Goal: Answer question/provide support

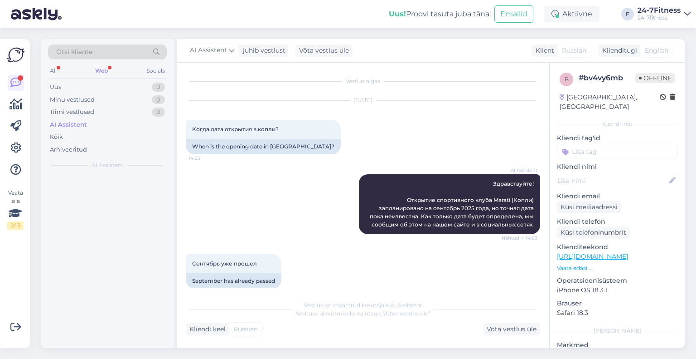
scroll to position [74, 0]
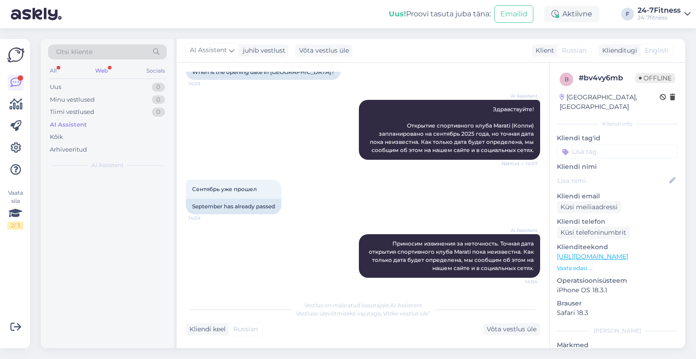
click at [112, 186] on div at bounding box center [107, 261] width 133 height 173
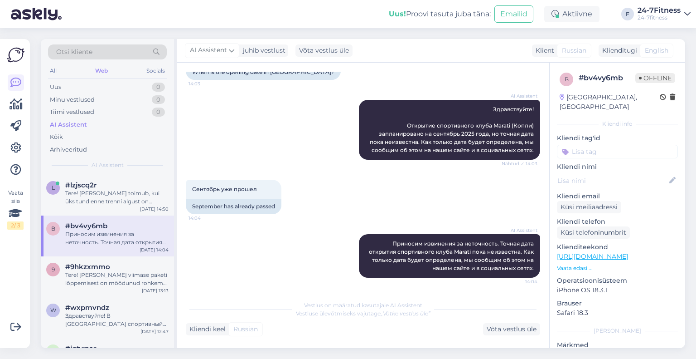
click at [112, 186] on div "#lzjscq2r" at bounding box center [116, 185] width 103 height 8
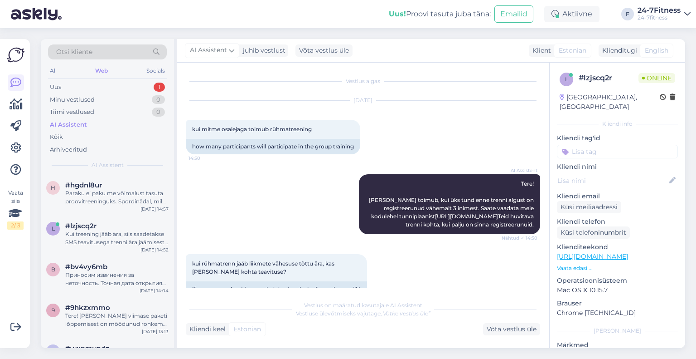
scroll to position [83, 0]
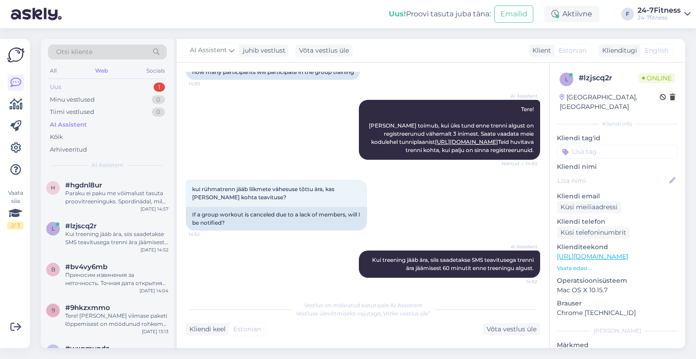
click at [111, 84] on div "Uus 1" at bounding box center [107, 87] width 119 height 13
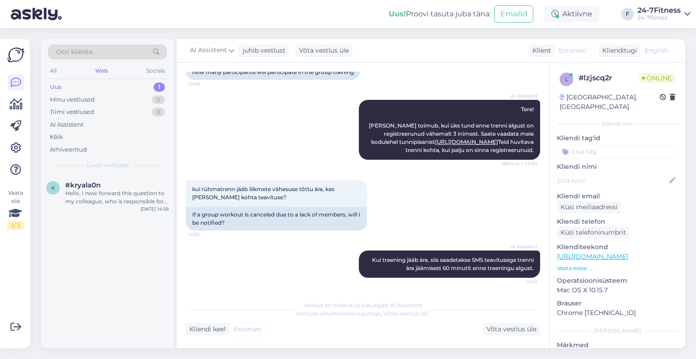
click at [119, 198] on div "Hello, I now forward this question to my colleague, who is responsible for this…" at bounding box center [116, 197] width 103 height 16
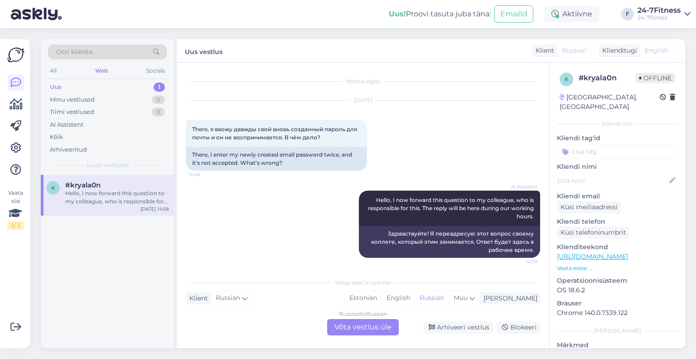
scroll to position [2, 0]
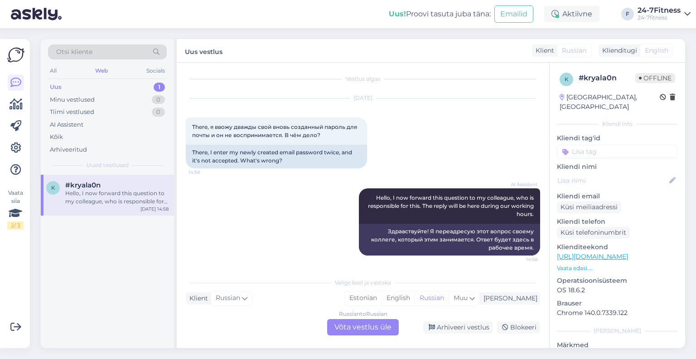
click at [372, 330] on div "Russian to Russian Võta vestlus üle" at bounding box center [363, 327] width 72 height 16
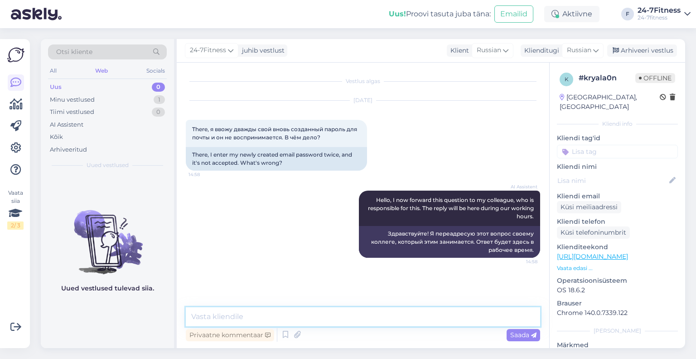
click at [262, 318] on textarea at bounding box center [363, 316] width 354 height 19
click at [585, 53] on span "Russian" at bounding box center [579, 50] width 24 height 10
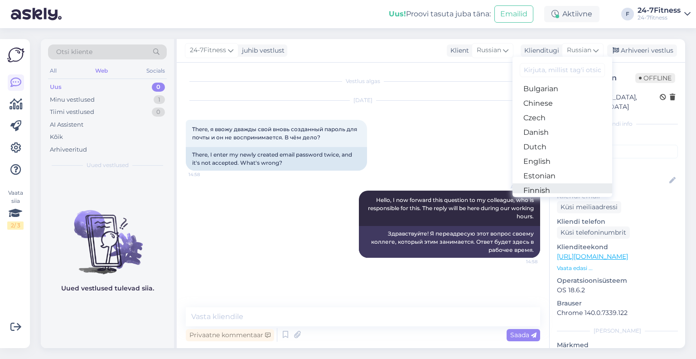
scroll to position [45, 0]
click at [547, 162] on link "Estonian" at bounding box center [563, 161] width 100 height 15
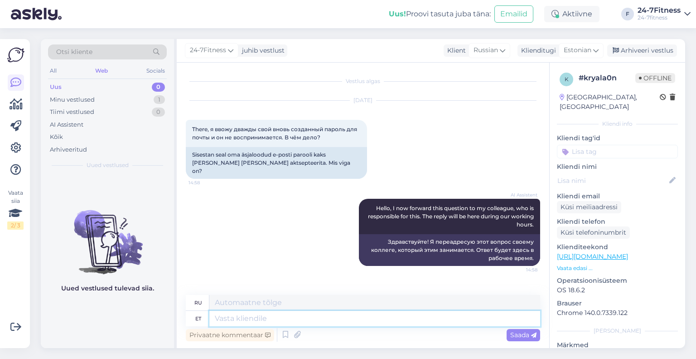
click at [328, 320] on textarea at bounding box center [374, 318] width 331 height 15
type textarea "Palun v"
type textarea "Пожалуйста"
type textarea "Palun veenduge, et"
type textarea "Пожалуйста, убедитесь, что"
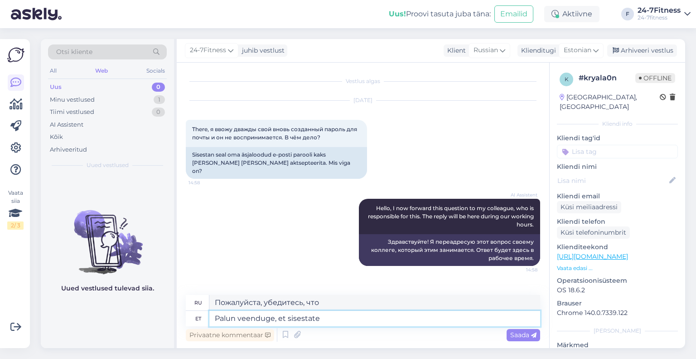
type textarea "Palun veenduge, et sisestate õ"
type textarea "Пожалуйста, убедитесь, что вы ввели"
type textarea "Palun veenduge, et sisestate õiget e"
type textarea "Пожалуйста, убедитесь, что вы ввели правильный"
type textarea "Palun veenduge, et sisestate õiget e-maili ja"
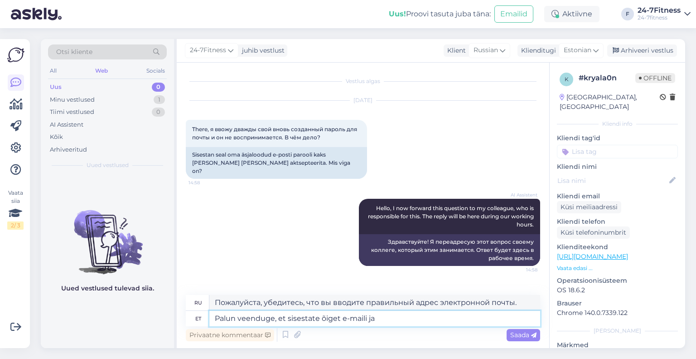
type textarea "Пожалуйста, убедитесь, что вы ввели правильный адрес электронной почты и"
type textarea "Palun veenduge, et sisestate õiget e-maili ja parooli ning"
type textarea "Пожалуйста, убедитесь, что вы вводите правильный адрес электронной почты и паро…"
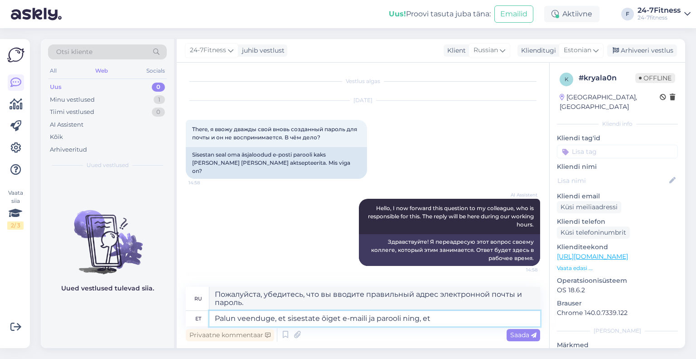
type textarea "Palun veenduge, et sisestate õiget e-maili ja parooli ning, et k"
type textarea "Пожалуйста, убедитесь, что вы ввели правильный адрес электронной почты и пароль…"
type textarea "Palun veenduge, et sisestate õiget e-maili ja parooli ning, et ku"
type textarea "Пожалуйста, убедитесь, что вы ввели правильный адрес электронной почты и пароль…"
type textarea "Palun veenduge, et sisestate õiget e-maili ja parooli ning, et kuskile ei j"
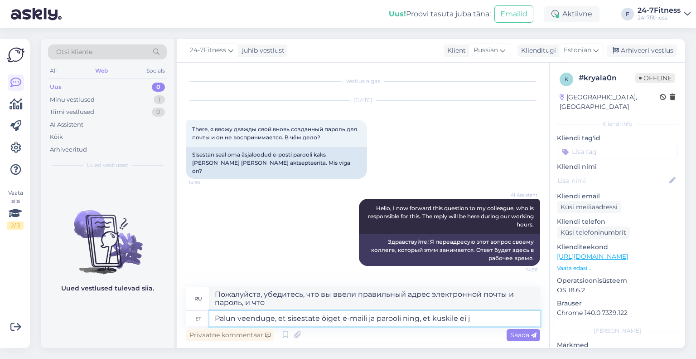
type textarea "Пожалуйста, убедитесь, что вы ввели правильный адрес электронной почты и пароль…"
type textarea "Palun veenduge, et sisestate õiget e-maili ja parooli ning, et kuskile ei [PERS…"
type textarea "Пожалуйста, убедитесь, что вы ввели правильный адрес электронной почты и пароль…"
type textarea "Palun veenduge, et sisestate õiget e-maili ja parooli ning, et kuskile ei jää t…"
type textarea "Пожалуйста, убедитесь, что вы ввели правильный адрес электронной почты и пароль…"
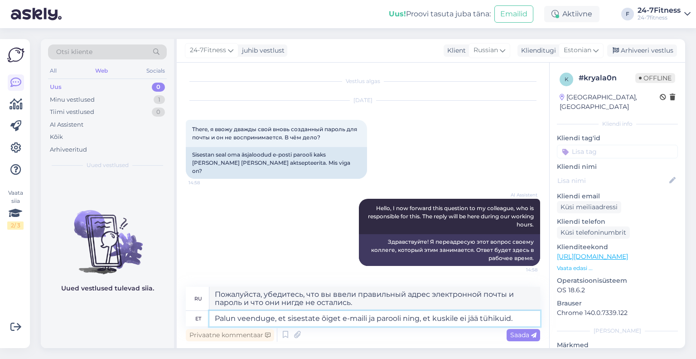
type textarea "Palun veenduge, et sisestate õiget e-maili ja parooli ning, et kuskile ei jää t…"
type textarea "Пожалуйста, убедитесь, что вы вводите правильный адрес электронной почты и паро…"
type textarea "Palun veenduge, et sisestate õiget e-maili ja parooli ning, et kuskile ei jää t…"
type textarea "Пожалуйста, убедитесь, что вы ввели правильный адрес электронной почты и пароль…"
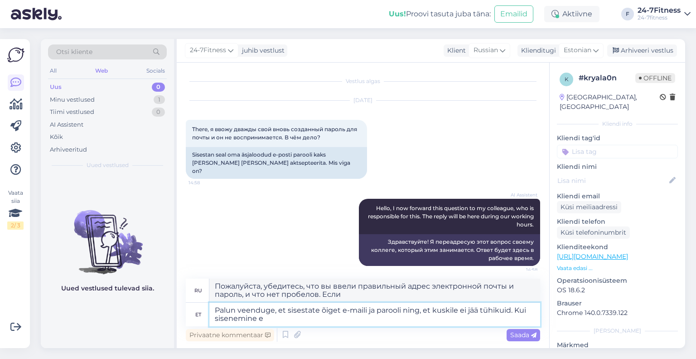
type textarea "Palun veenduge, et sisestate õiget e-maili ja parooli ning, et kuskile ei jää t…"
type textarea "Пожалуйста, убедитесь, что вы ввели правильный адрес электронной почты и пароль…"
type textarea "Palun veenduge, et sisestate õiget e-maili ja parooli ning, et kuskile ei jää t…"
type textarea "Пожалуйста, убедитесь, что вы ввели правильный адрес электронной почты и пароль…"
type textarea "Palun veenduge, et sisestate õiget e-maili ja parooli ning, et kuskile ei jää t…"
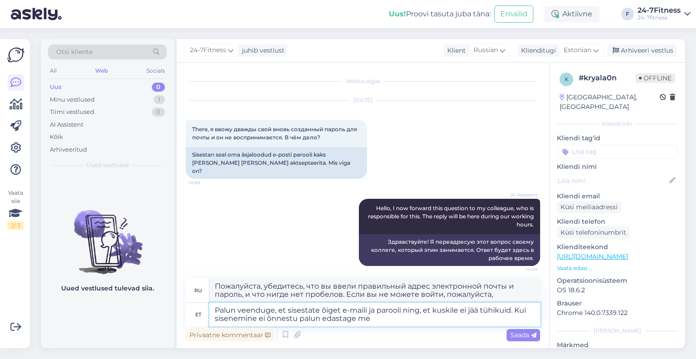
type textarea "Пожалуйста, убедитесь, что вы ввели правильный адрес электронной почты и пароль…"
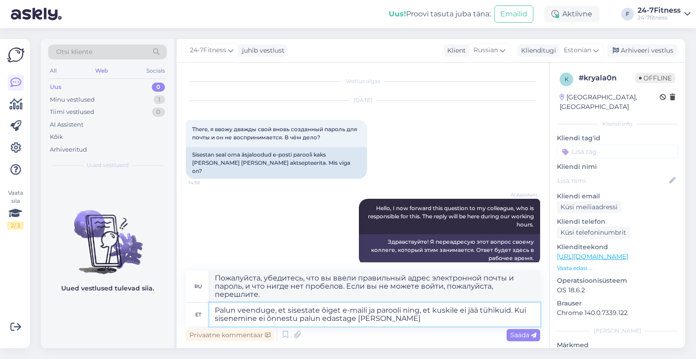
type textarea "Palun veenduge, et sisestate õiget e-maili ja parooli ning, et kuskile ei jää t…"
type textarea "Пожалуйста, убедитесь, что вы ввели правильный адрес электронной почты и пароль…"
type textarea "Palun veenduge, et sisestate õiget e-maili ja parooli ning, et kuskile ei jää t…"
type textarea "Пожалуйста, убедитесь, что вы ввели правильный адрес электронной почты и пароль…"
type textarea "Palun veenduge, et sisestate õiget e-maili ja parooli ning, et kuskile ei jää t…"
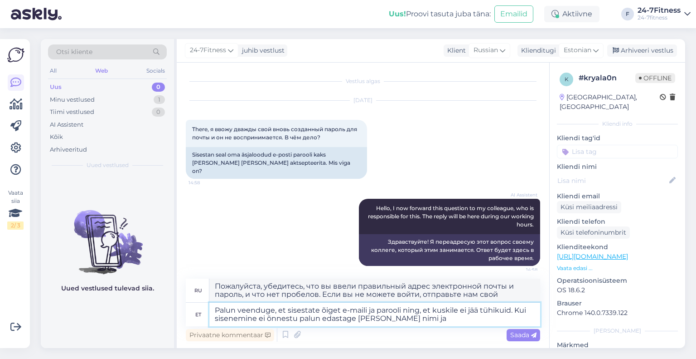
type textarea "Убедитесь, что вы ввели правильный адрес электронной почты и пароль, без пробел…"
type textarea "Palun veenduge, et sisestate õiget e-maili ja parooli ning, et kuskile ei jää t…"
type textarea "Пожалуйста, убедитесь, что вы ввели правильный адрес электронной почты и пароль…"
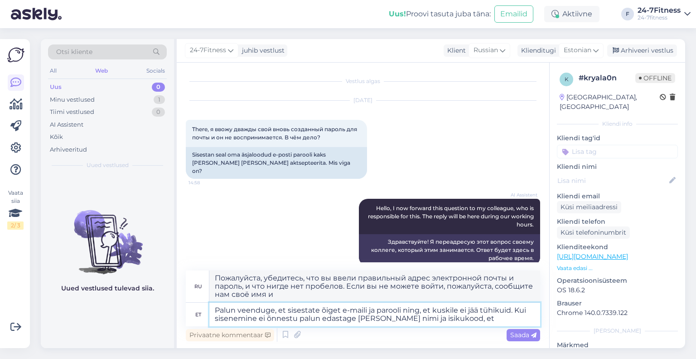
type textarea "Palun veenduge, et sisestate õiget e-maili ja parooli ning, et kuskile ei jää t…"
type textarea "Пожалуйста, убедитесь, что вы ввели правильный адрес электронной почты и пароль…"
type textarea "Palun veenduge, et sisestate õiget e-maili ja parooli ning, et kuskile ei jää t…"
type textarea "Пожалуйста, убедитесь, что вы ввели правильный адрес электронной почты и пароль…"
type textarea "Palun veenduge, et sisestate õiget e-maili ja parooli ning, et kuskile ei jää t…"
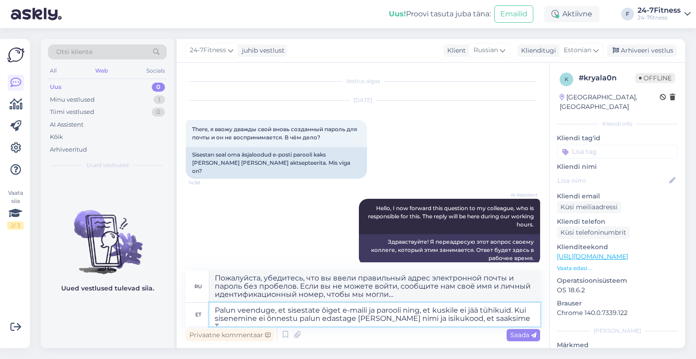
type textarea "Пожалуйста, убедитесь, что вы ввели правильный адрес электронной почты и пароль…"
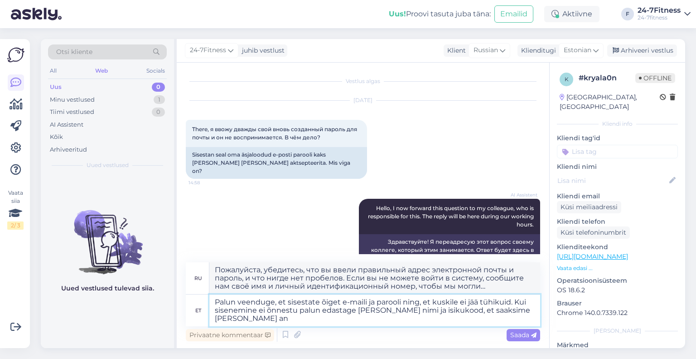
type textarea "Palun veenduge, et sisestate õiget e-maili ja parooli ning, et kuskile ei jää t…"
type textarea "Пожалуйста, убедитесь, что вы ввели правильный адрес электронной почты и пароль…"
type textarea "Palun veenduge, et sisestate õiget e-maili ja parooli ning, et kuskile ei jää t…"
type textarea "Убедитесь, что вы ввели правильный адрес электронной почты и пароль, а также чт…"
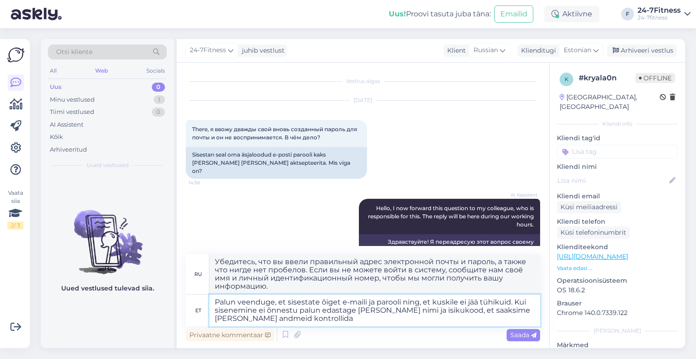
type textarea "Palun veenduge, et sisestate õiget e-maili ja parooli ning, et kuskile ei jää t…"
type textarea "Пожалуйста, убедитесь, что вы ввели правильный адрес электронной почты и пароль…"
type textarea "Palun veenduge, et sisestate õiget e-maili ja parooli ning, et kuskile ei jää t…"
click at [526, 330] on div "Saada" at bounding box center [524, 335] width 34 height 12
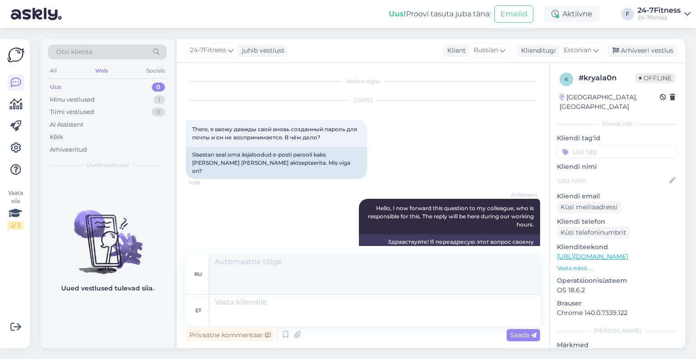
scroll to position [92, 0]
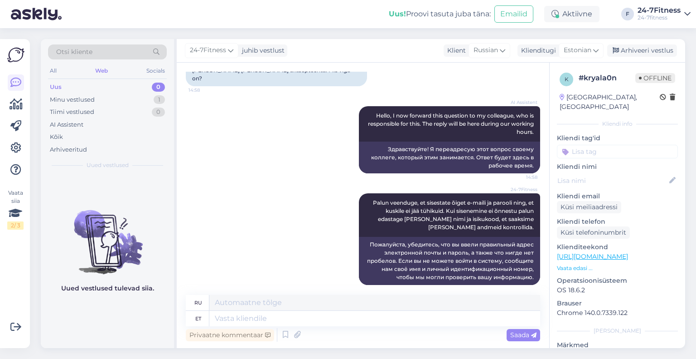
click at [653, 44] on div "24-7Fitness juhib vestlust Klient Russian Klienditugi Estonian Arabic Belarusia…" at bounding box center [431, 51] width 509 height 24
click at [650, 51] on div "Arhiveeri vestlus" at bounding box center [642, 50] width 70 height 12
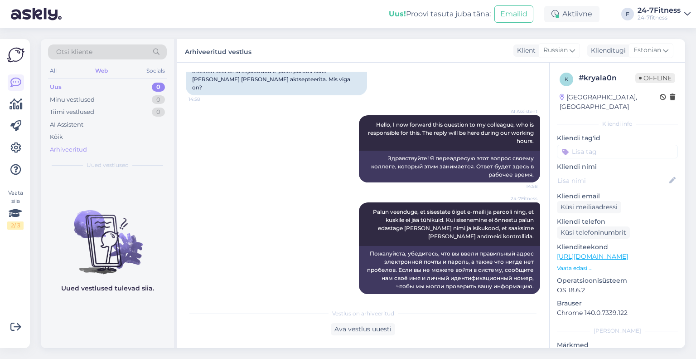
click at [63, 148] on div "Arhiveeritud" at bounding box center [68, 149] width 37 height 9
